Goal: Information Seeking & Learning: Learn about a topic

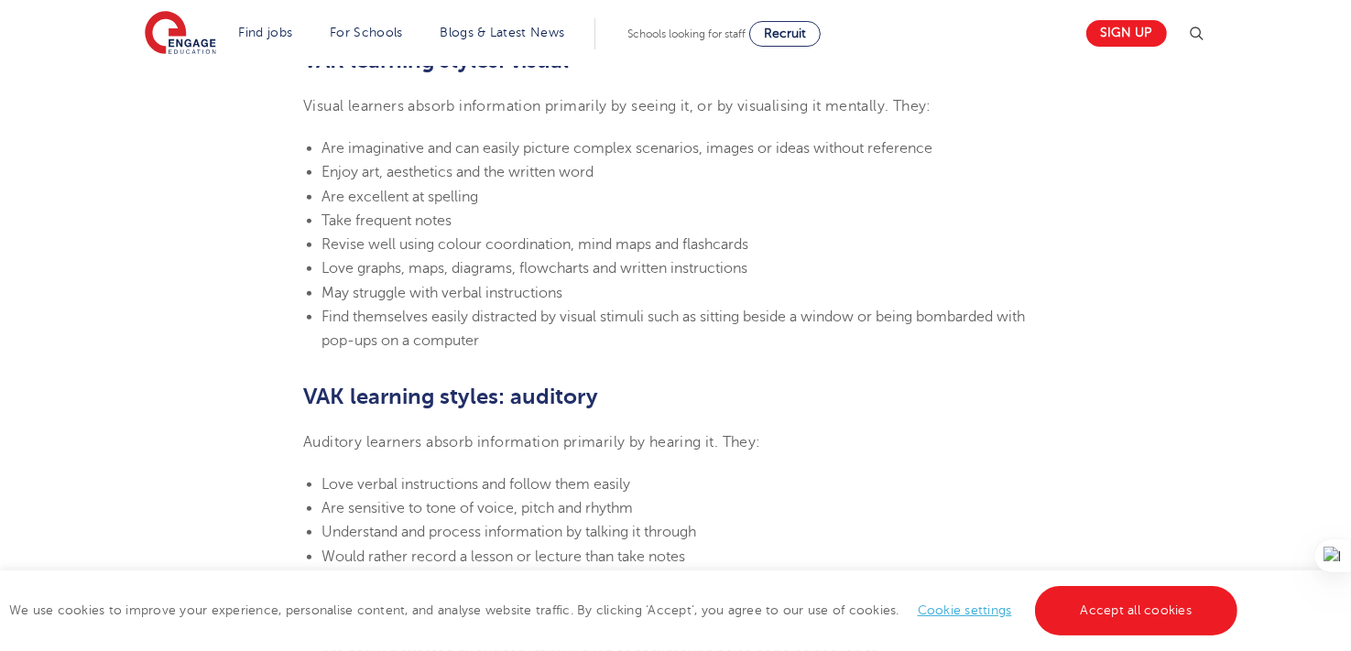
scroll to position [1191, 0]
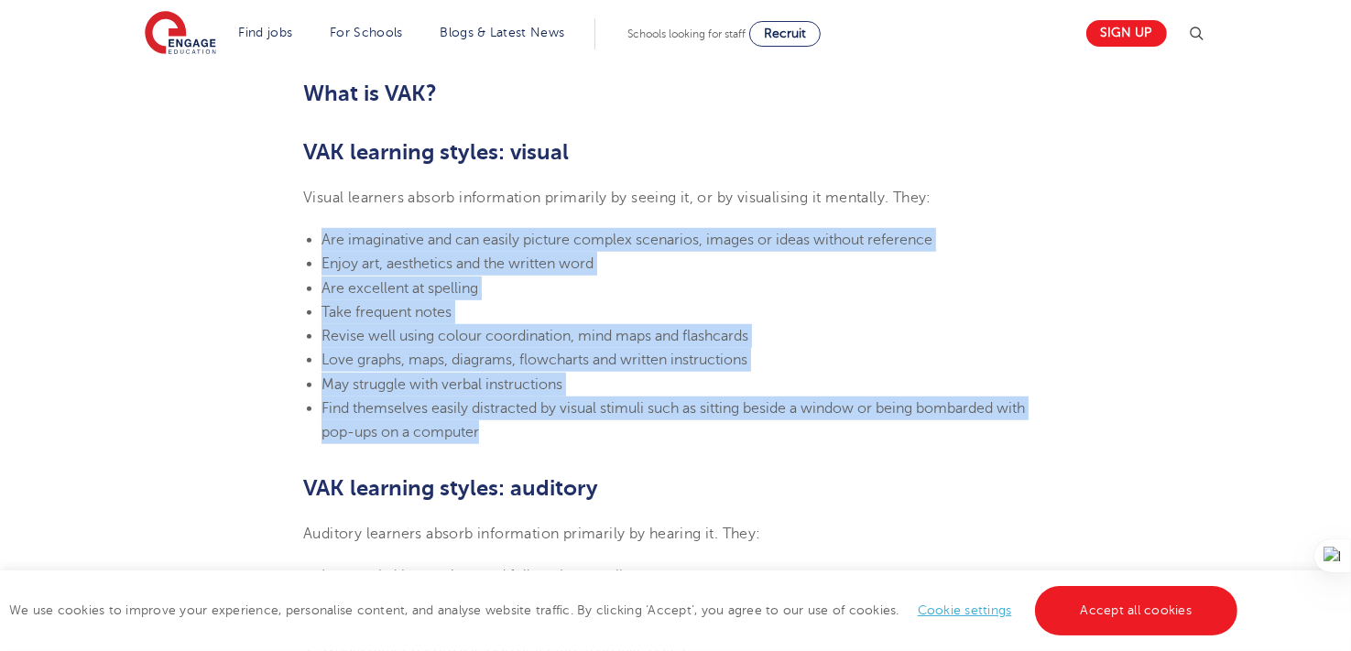
drag, startPoint x: 306, startPoint y: 237, endPoint x: 624, endPoint y: 423, distance: 368.2
click at [624, 423] on section "[DATE] VAK learning styles: what are they and what do they mean? Engage Educati…" at bounding box center [675, 596] width 1111 height 2563
copy ul "Are imaginative and can easily picture complex scenarios, images or ideas witho…"
click at [795, 273] on li "Enjoy art, aesthetics and the written word" at bounding box center [684, 264] width 726 height 24
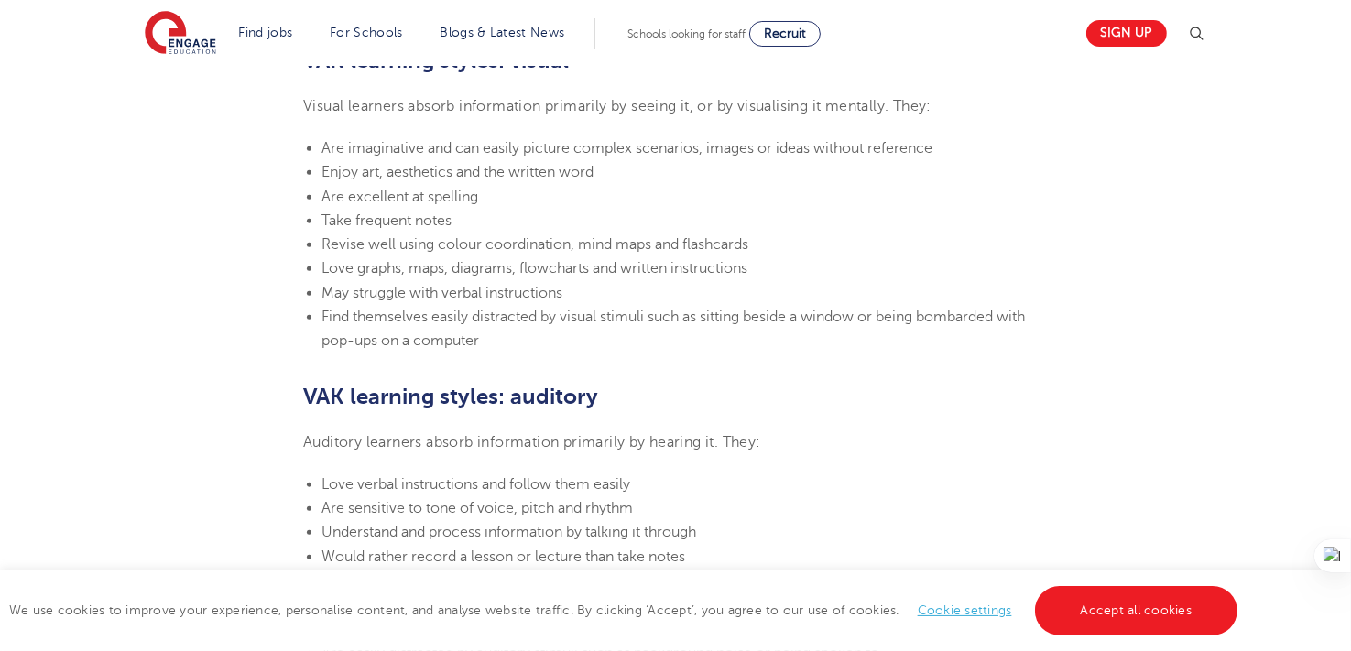
scroll to position [1099, 0]
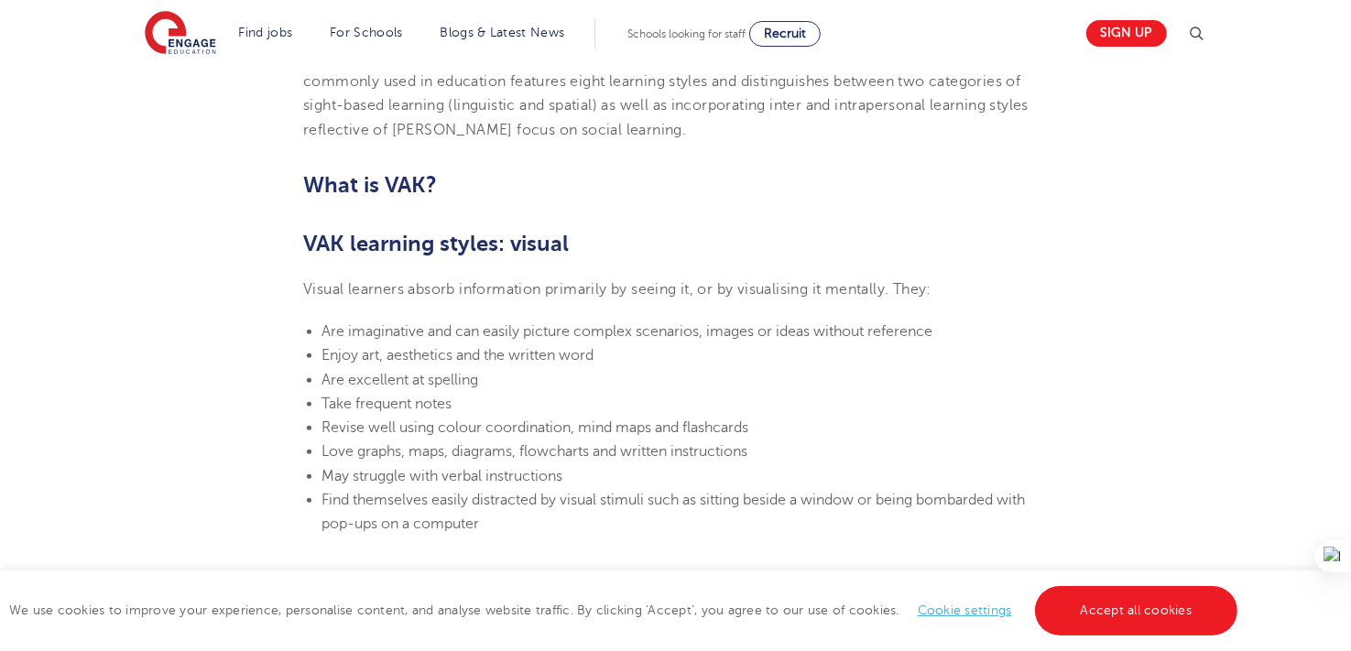
click at [436, 329] on span "Are imaginative and can easily picture complex scenarios, images or ideas witho…" at bounding box center [626, 331] width 611 height 16
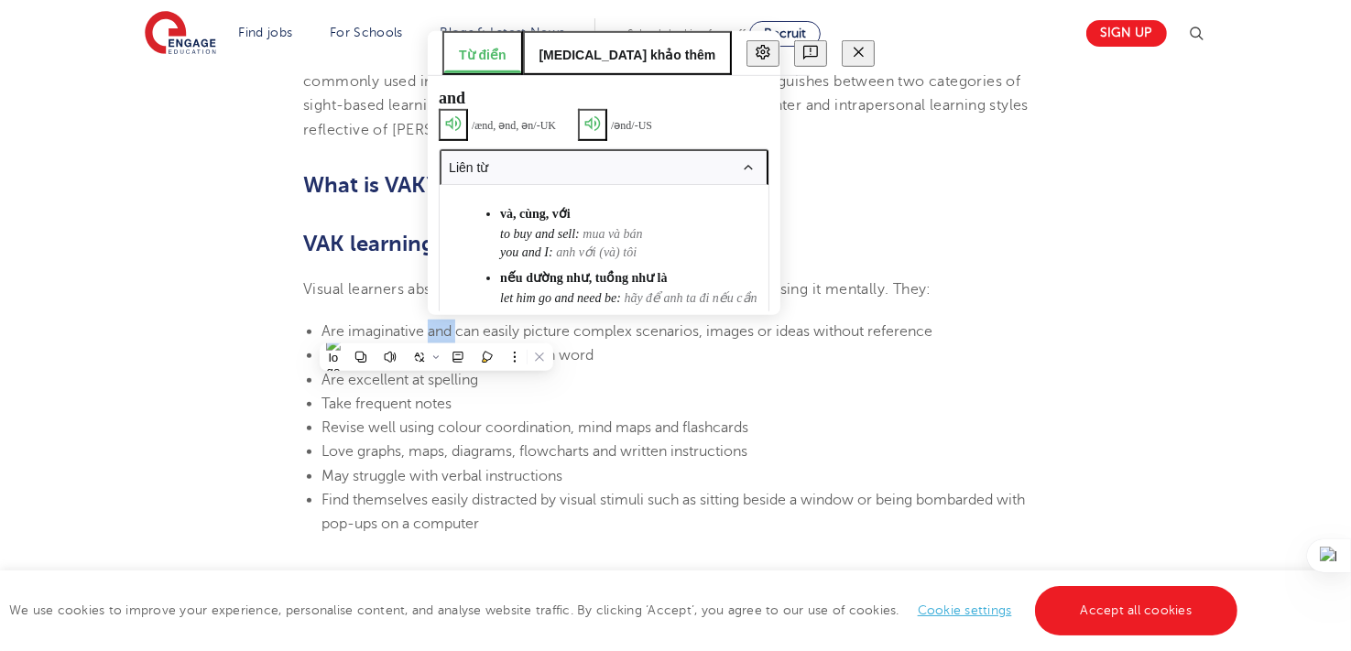
click at [436, 329] on span "Are imaginative and can easily picture complex scenarios, images or ideas witho…" at bounding box center [626, 331] width 611 height 16
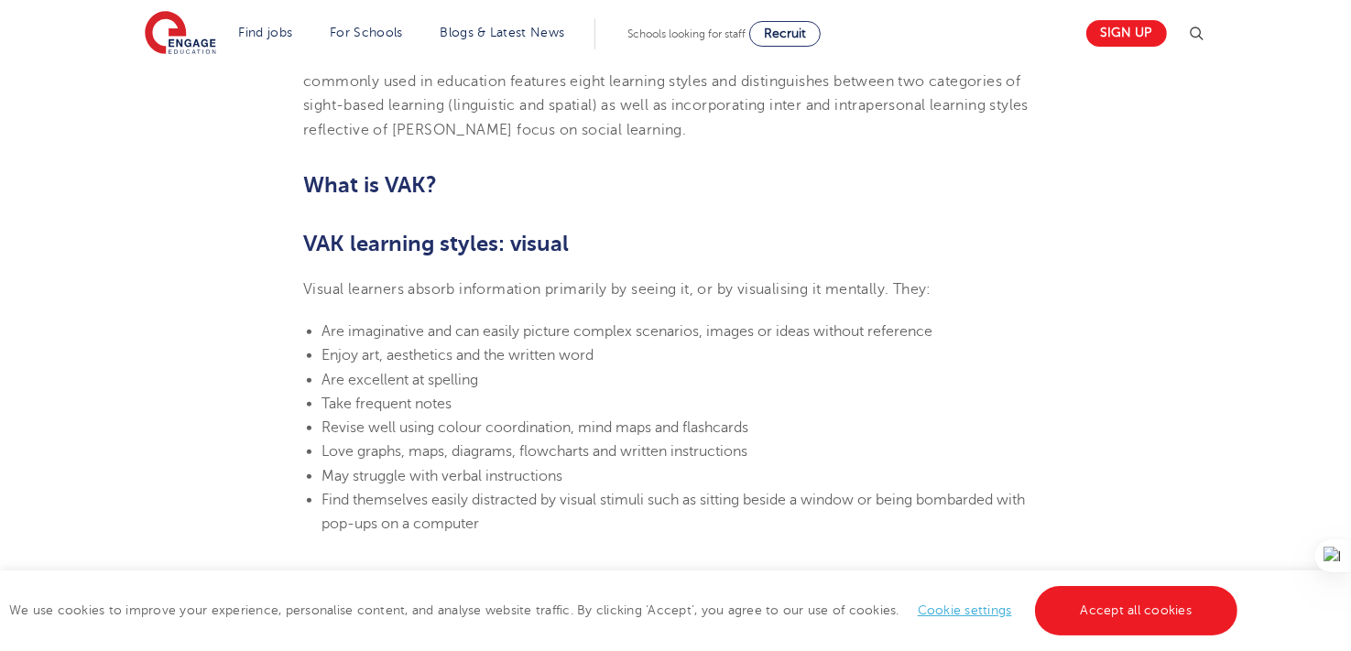
click at [323, 330] on span "Are imaginative and can easily picture complex scenarios, images or ideas witho…" at bounding box center [626, 331] width 611 height 16
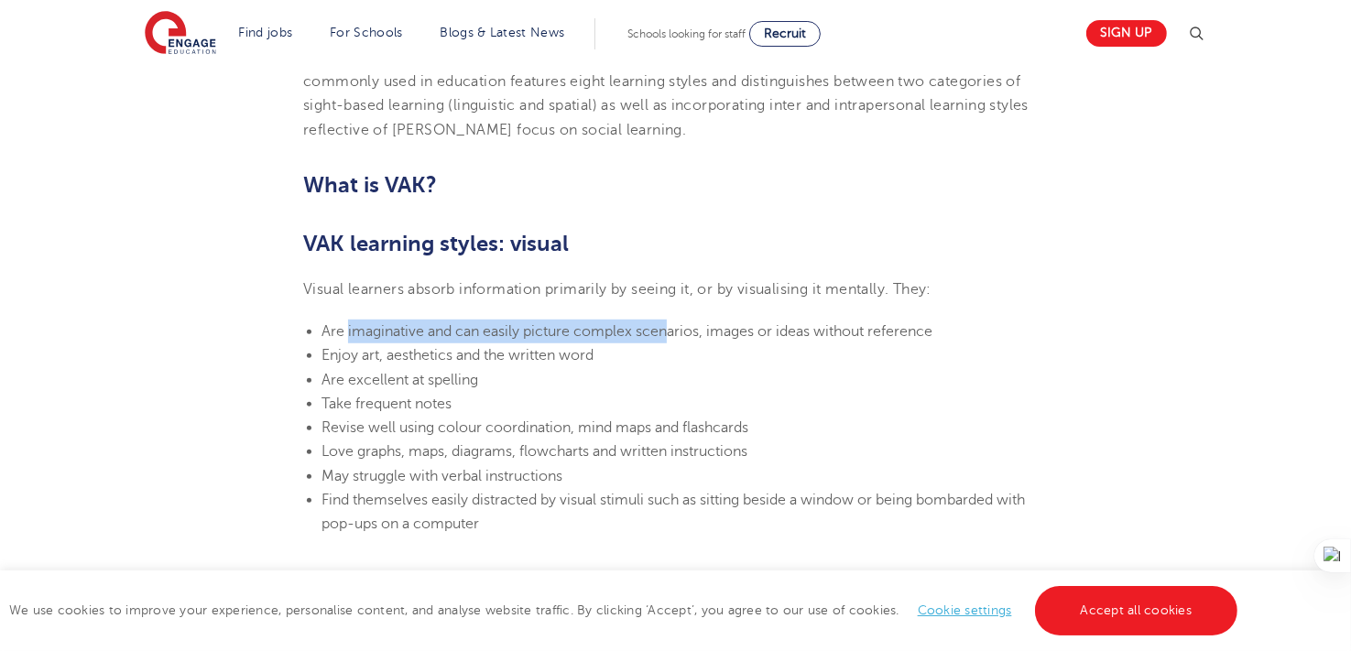
drag, startPoint x: 346, startPoint y: 325, endPoint x: 666, endPoint y: 317, distance: 319.7
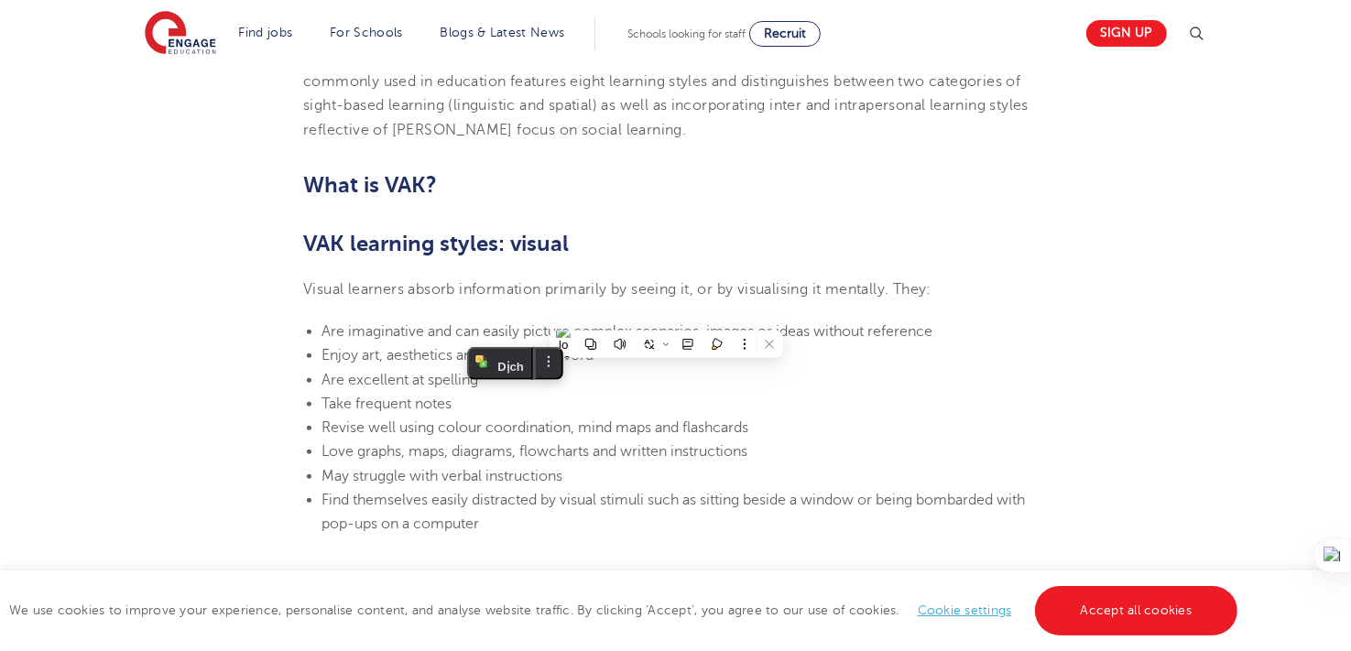
click at [510, 446] on span "Love graphs, maps, diagrams, flowcharts and written instructions" at bounding box center [534, 451] width 426 height 16
click at [462, 339] on span "Are imaginative and can easily picture complex scenarios, images or ideas witho…" at bounding box center [626, 331] width 611 height 16
click at [560, 325] on span "Are imaginative and can easily picture complex scenarios, images or ideas witho…" at bounding box center [626, 331] width 611 height 16
click at [741, 331] on span "Are imaginative and can easily picture complex scenarios, images or ideas witho…" at bounding box center [626, 331] width 611 height 16
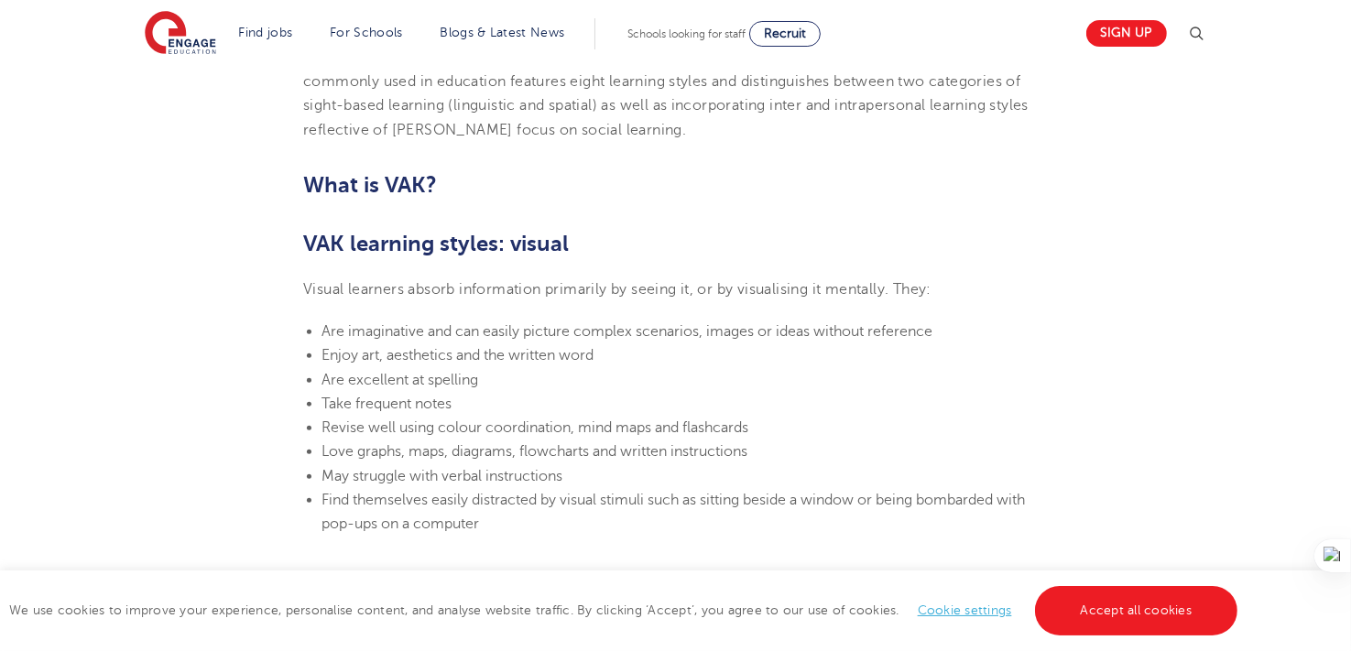
click at [721, 329] on span "Are imaginative and can easily picture complex scenarios, images or ideas witho…" at bounding box center [626, 331] width 611 height 16
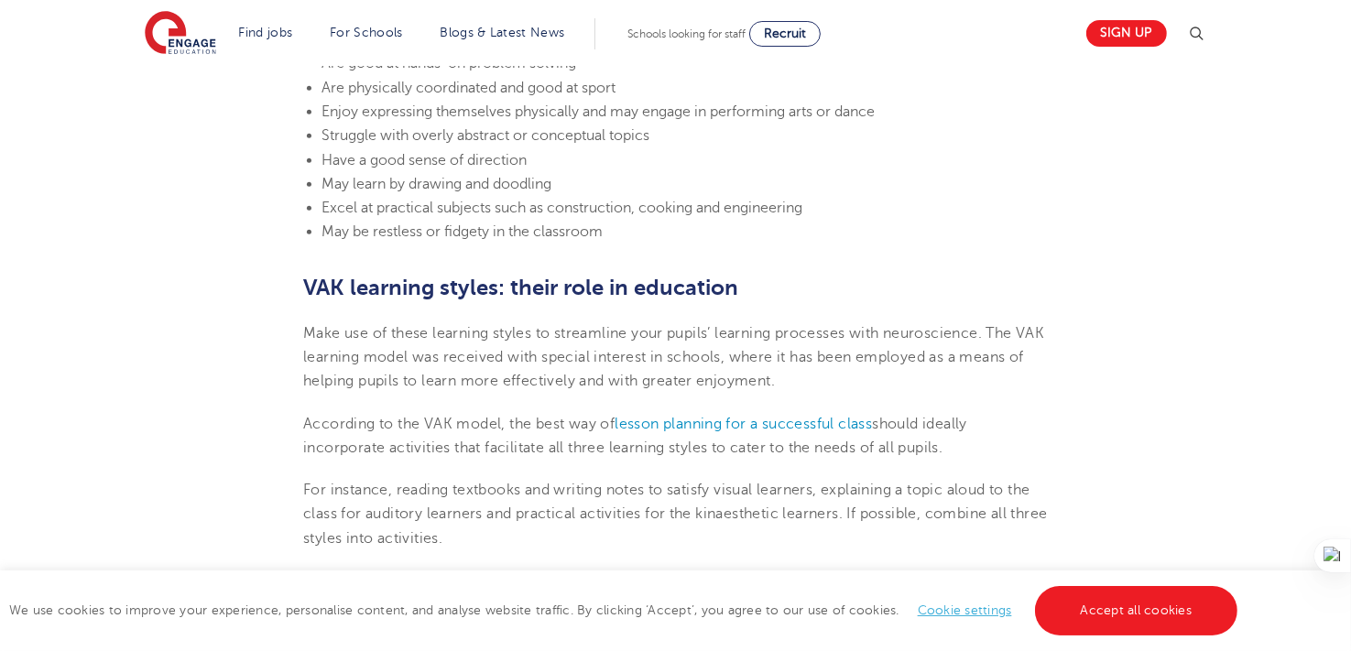
scroll to position [1923, 0]
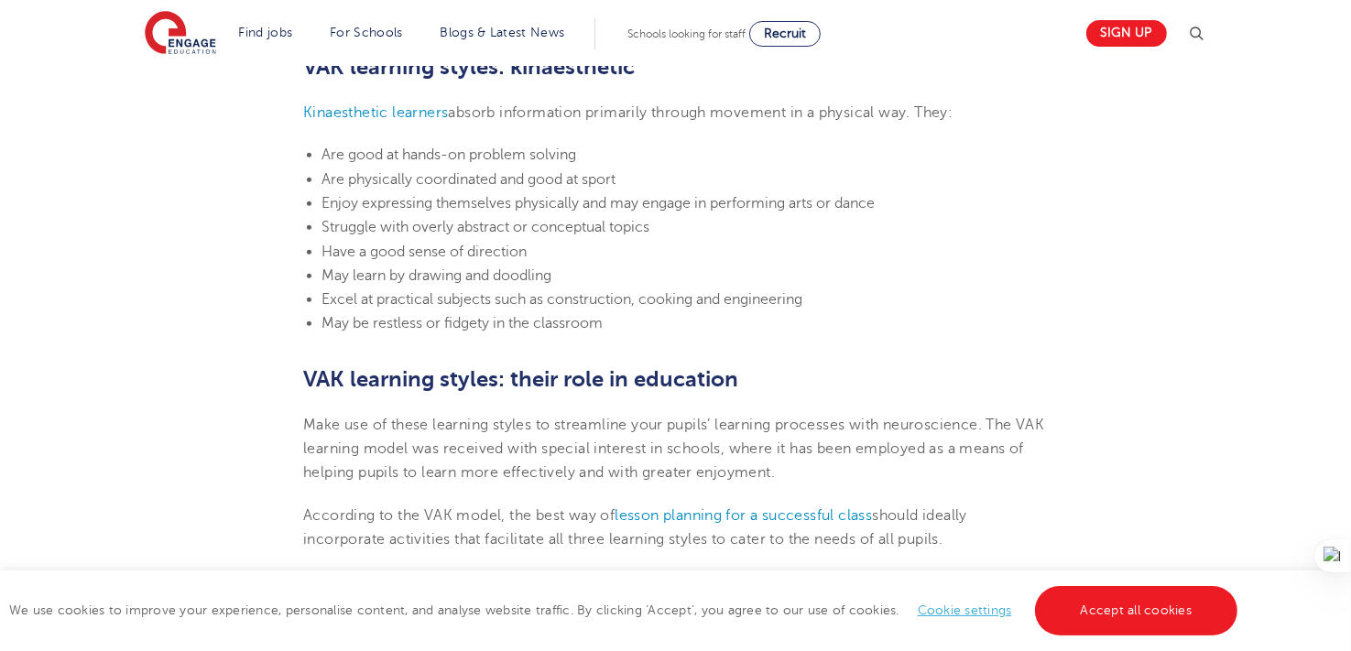
click at [578, 172] on span "Are physically coordinated and good at sport" at bounding box center [468, 179] width 294 height 16
click at [596, 160] on li "Are good at hands-on problem solving" at bounding box center [684, 155] width 726 height 24
drag, startPoint x: 597, startPoint y: 147, endPoint x: 402, endPoint y: 153, distance: 195.2
click at [402, 153] on li "Are good at hands-on problem solving" at bounding box center [684, 155] width 726 height 24
click at [401, 148] on span "Are good at hands-on problem solving" at bounding box center [448, 155] width 255 height 16
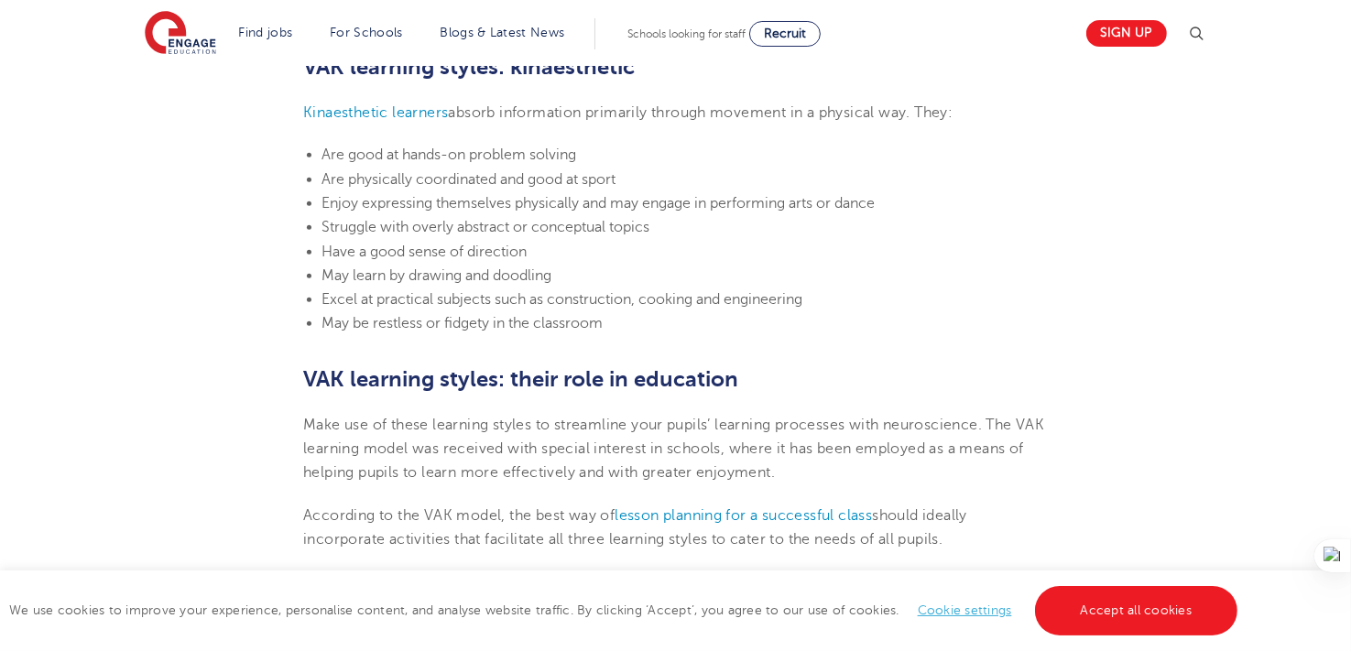
click at [426, 196] on span "Enjoy expressing themselves physically and may engage in performing arts or dan…" at bounding box center [597, 203] width 553 height 16
click at [450, 207] on span "Enjoy expressing themselves physically and may engage in performing arts or dan…" at bounding box center [597, 203] width 553 height 16
click at [466, 200] on span "Enjoy expressing themselves physically and may engage in performing arts or dan…" at bounding box center [597, 203] width 553 height 16
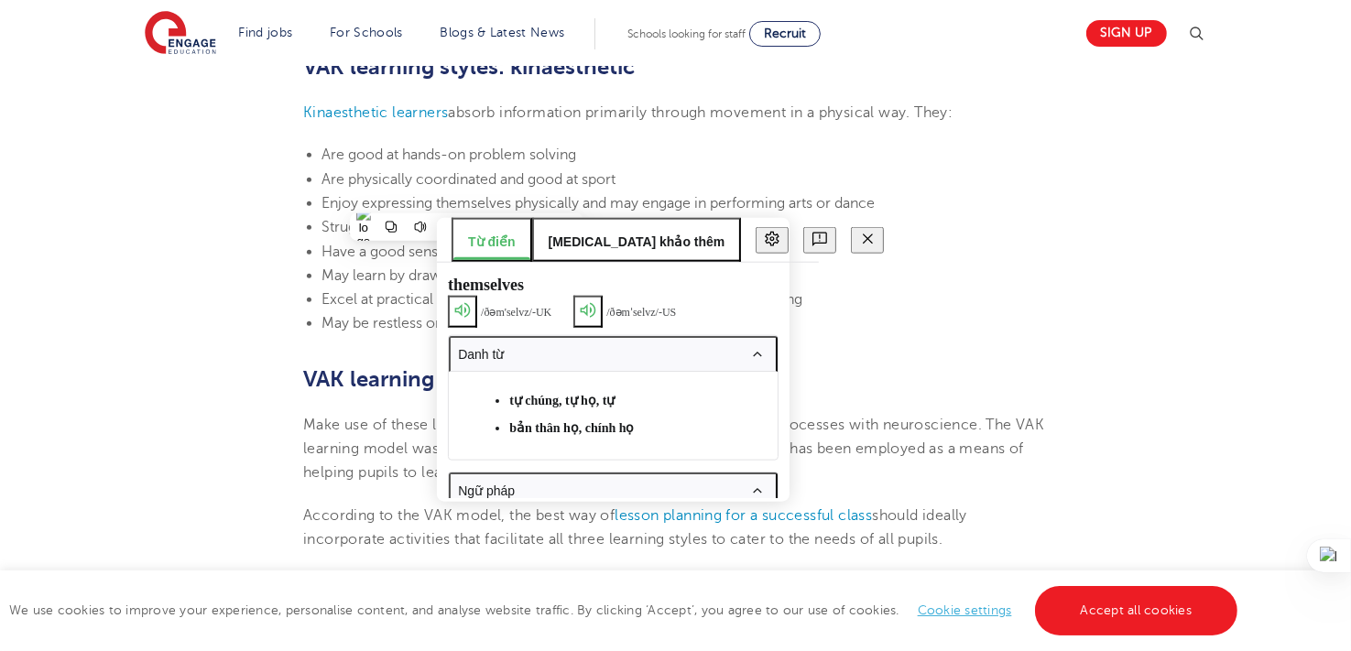
click at [538, 186] on span "Are physically coordinated and good at sport" at bounding box center [468, 179] width 294 height 16
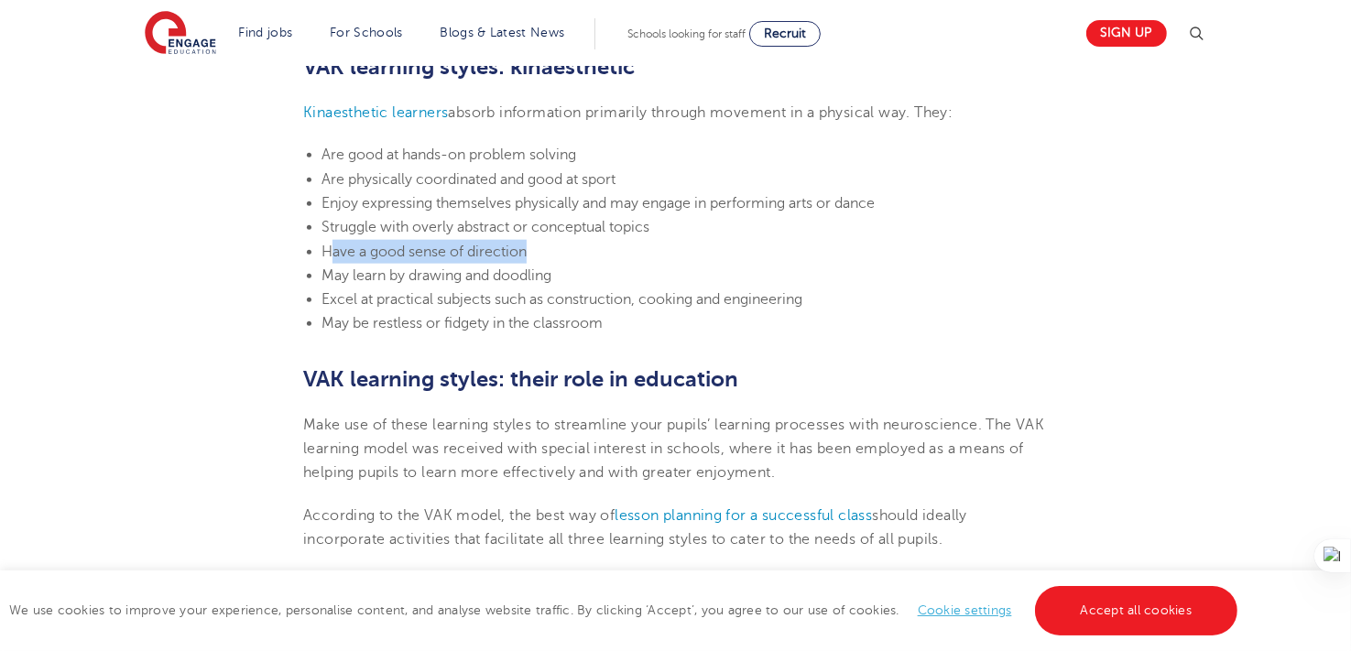
drag, startPoint x: 535, startPoint y: 245, endPoint x: 332, endPoint y: 259, distance: 202.9
click at [332, 259] on li "Have a good sense of direction" at bounding box center [684, 252] width 726 height 24
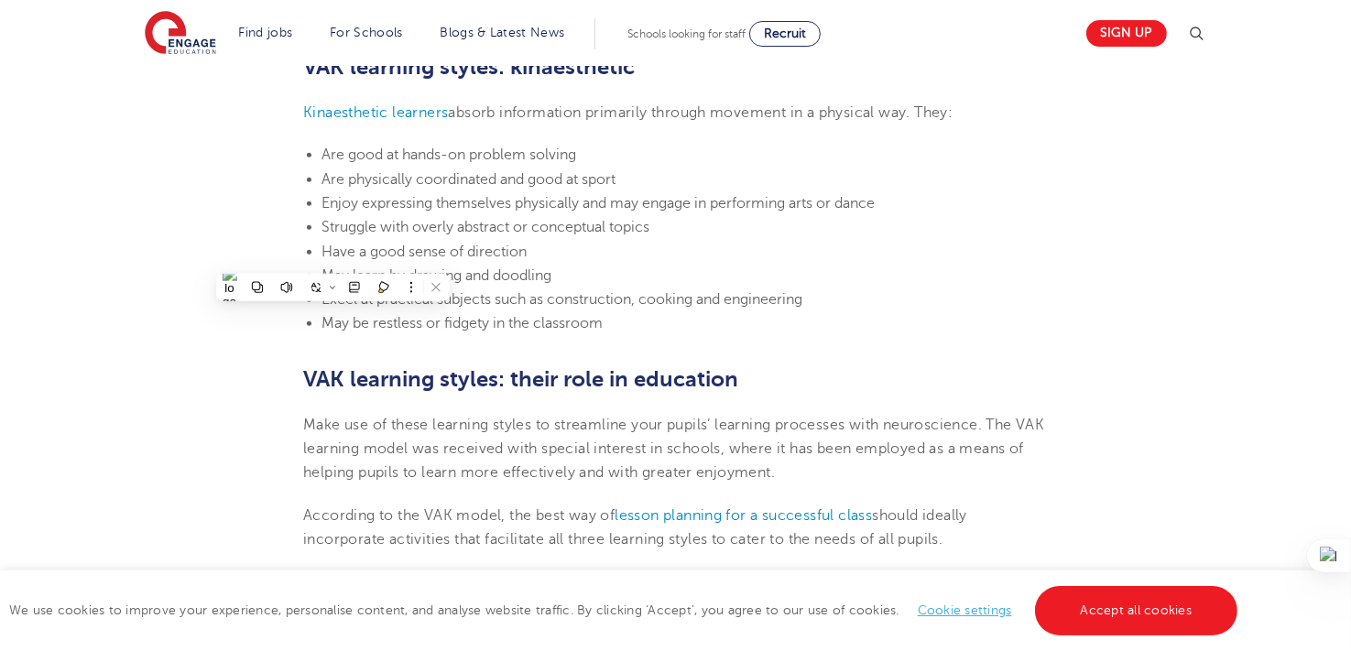
click at [568, 269] on li "May learn by drawing and doodling" at bounding box center [684, 276] width 726 height 24
drag, startPoint x: 560, startPoint y: 271, endPoint x: 356, endPoint y: 272, distance: 204.2
click at [356, 272] on li "May learn by drawing and doodling" at bounding box center [684, 276] width 726 height 24
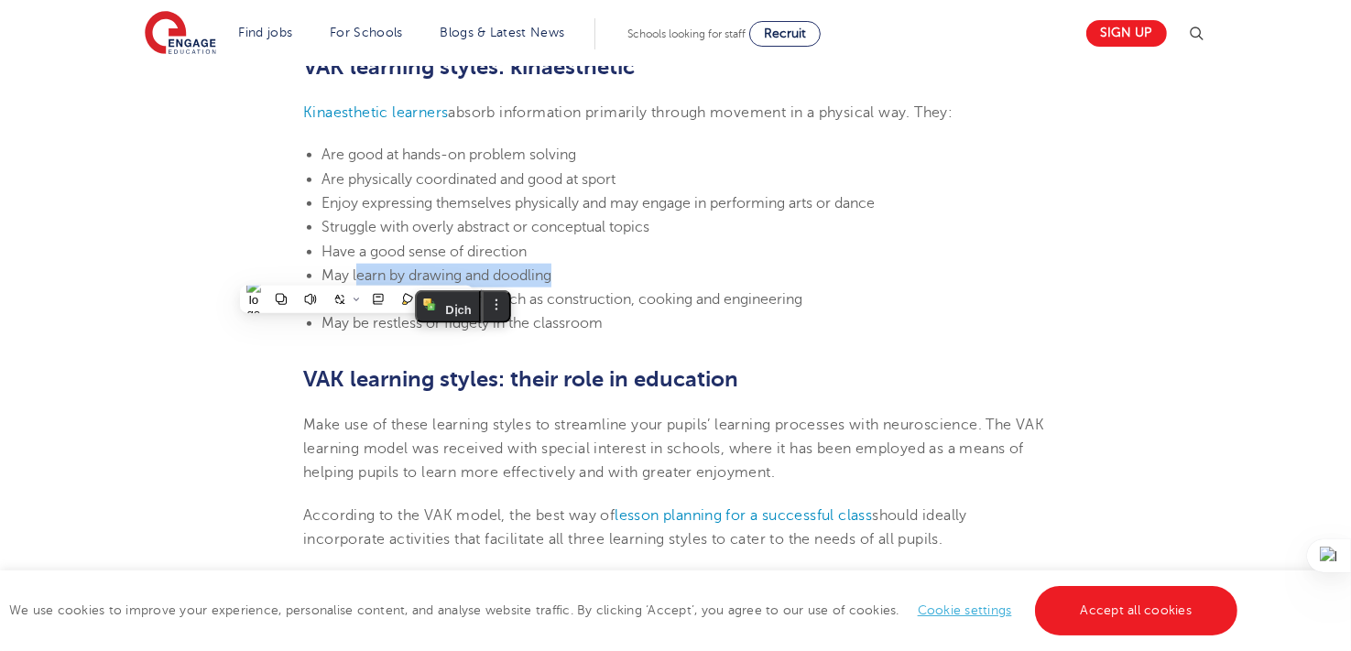
click at [648, 264] on li "May learn by drawing and doodling" at bounding box center [684, 276] width 726 height 24
